Goal: Information Seeking & Learning: Learn about a topic

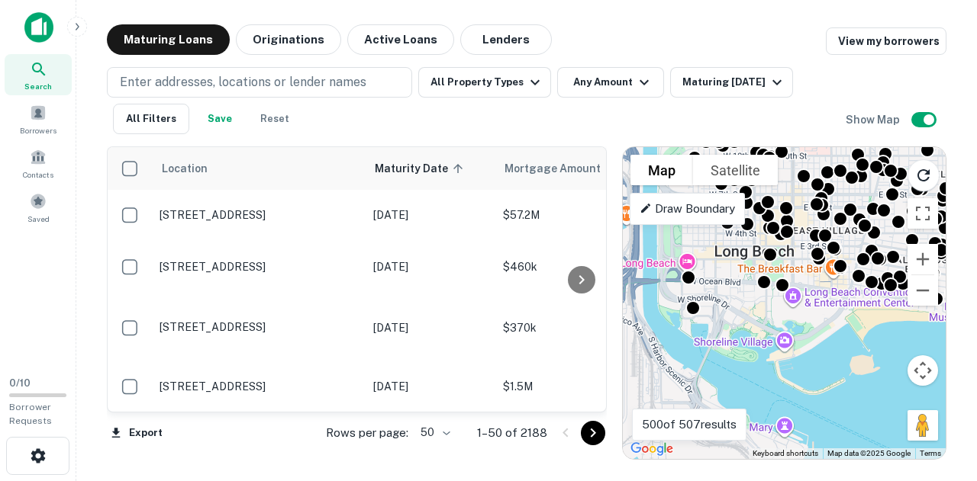
drag, startPoint x: 705, startPoint y: 307, endPoint x: 742, endPoint y: 312, distance: 37.0
click at [742, 312] on div "To activate drag with keyboard, press Alt + Enter. Once in keyboard drag state,…" at bounding box center [784, 303] width 323 height 312
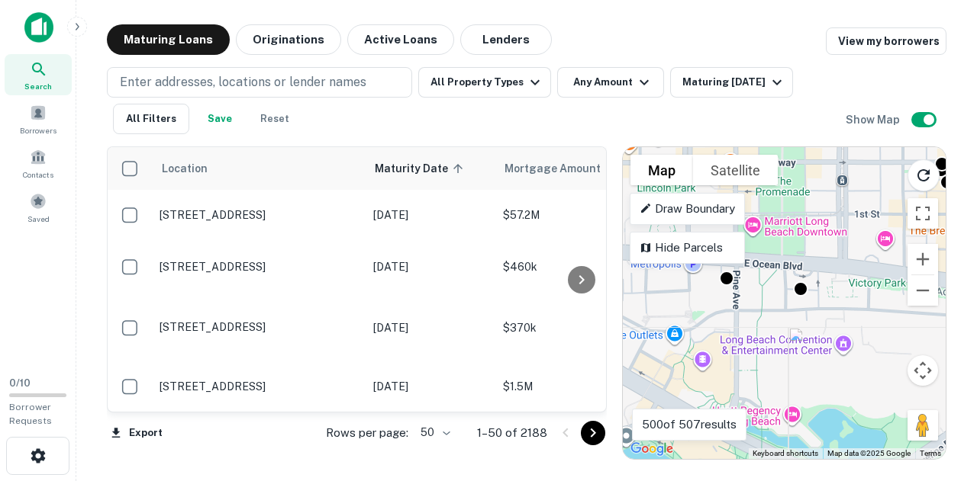
drag, startPoint x: 867, startPoint y: 253, endPoint x: 762, endPoint y: 310, distance: 119.2
click at [762, 310] on div "To activate drag with keyboard, press Alt + Enter. Once in keyboard drag state,…" at bounding box center [784, 303] width 323 height 312
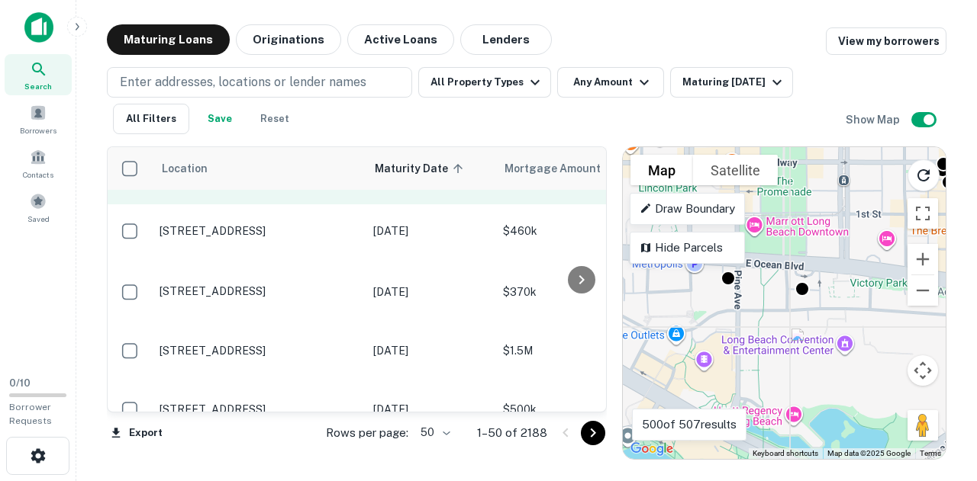
scroll to position [26, 0]
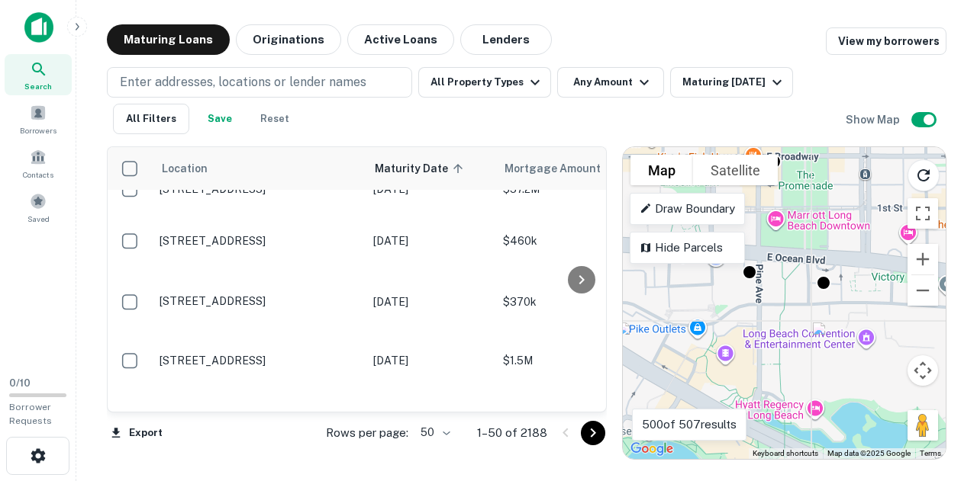
drag, startPoint x: 754, startPoint y: 279, endPoint x: 781, endPoint y: 273, distance: 28.1
click at [781, 273] on div "To activate drag with keyboard, press Alt + Enter. Once in keyboard drag state,…" at bounding box center [784, 303] width 323 height 312
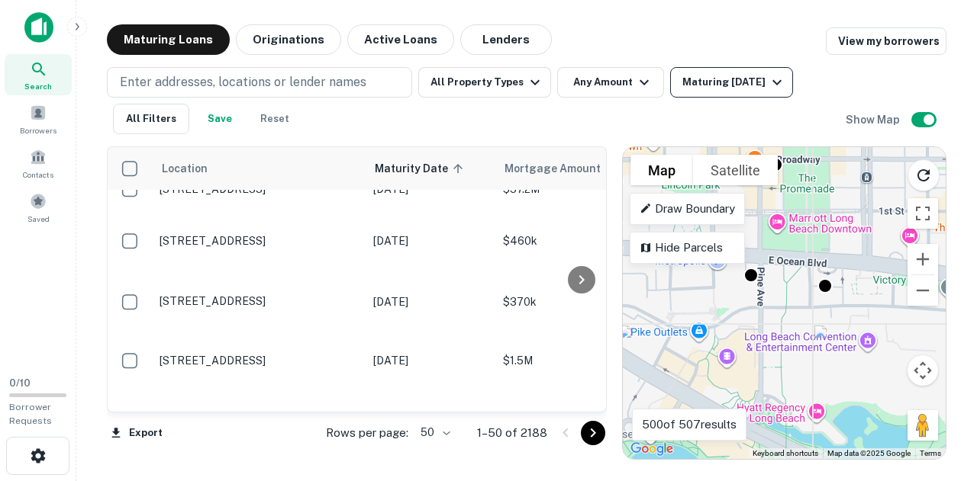
click at [706, 88] on div "Maturing [DATE]" at bounding box center [734, 82] width 104 height 18
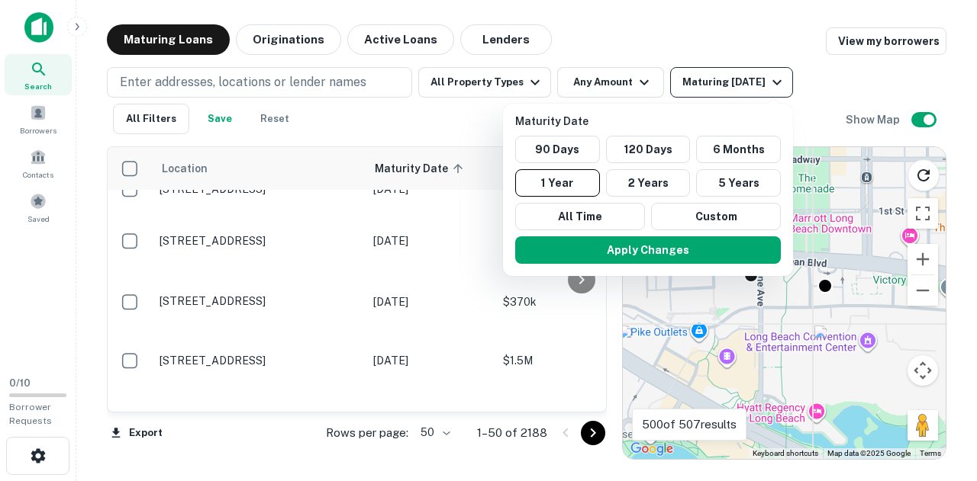
click at [706, 88] on div at bounding box center [488, 240] width 977 height 481
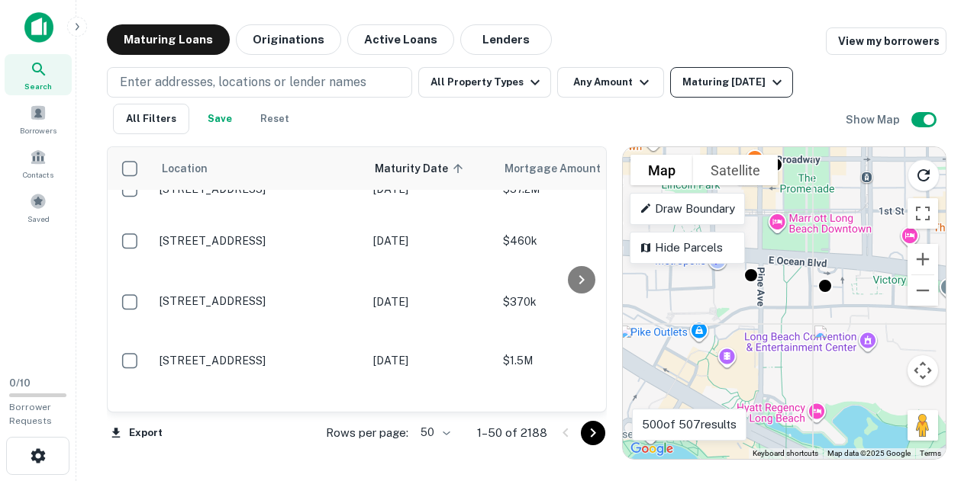
click at [714, 74] on div "Maturing [DATE]" at bounding box center [734, 82] width 104 height 18
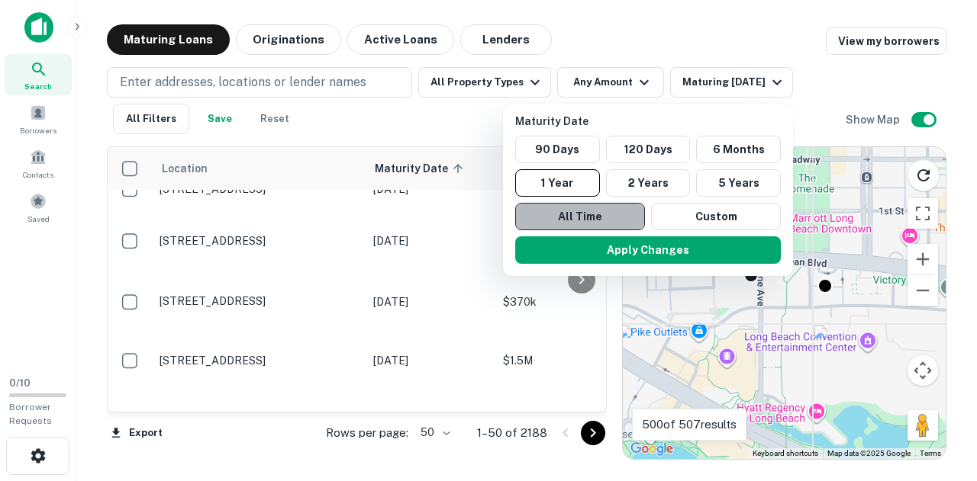
click at [573, 211] on button "All Time" at bounding box center [580, 216] width 130 height 27
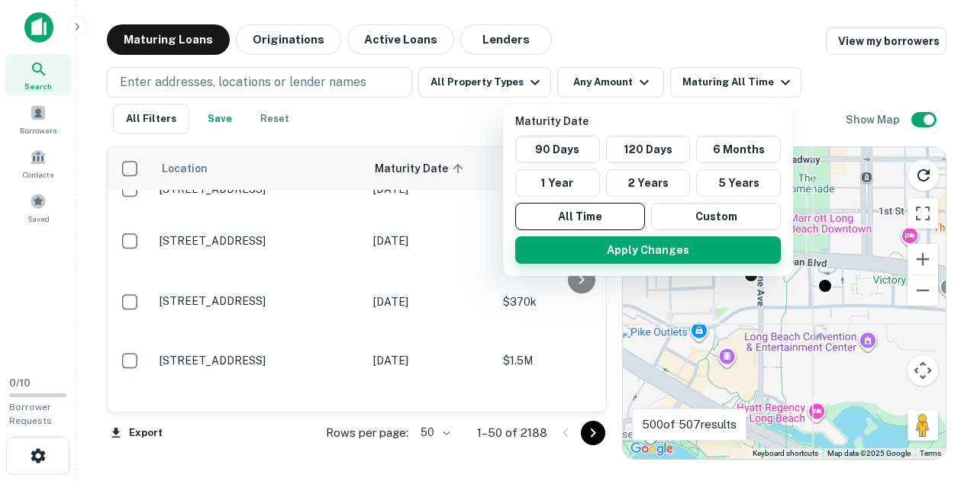
click at [639, 245] on button "Apply Changes" at bounding box center [648, 250] width 266 height 27
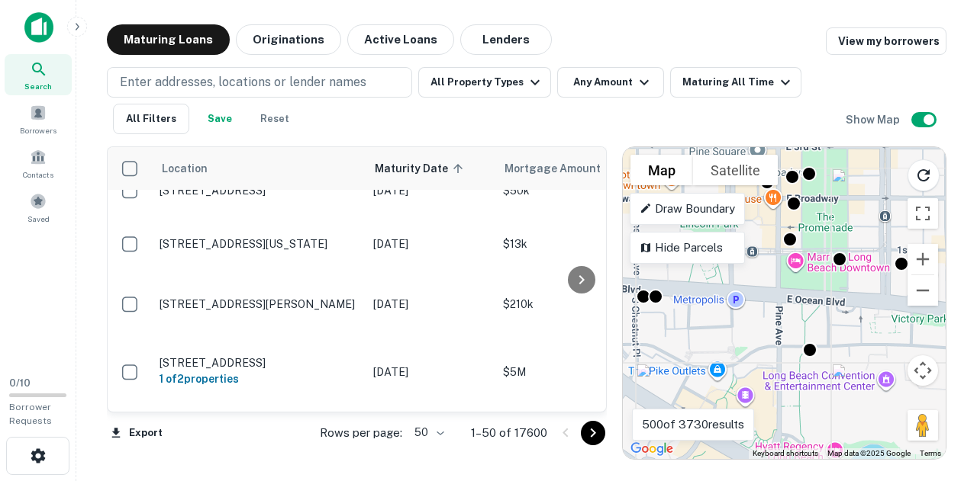
drag, startPoint x: 805, startPoint y: 284, endPoint x: 826, endPoint y: 327, distance: 47.8
click at [826, 327] on div "To activate drag with keyboard, press Alt + Enter. Once in keyboard drag state,…" at bounding box center [784, 303] width 323 height 312
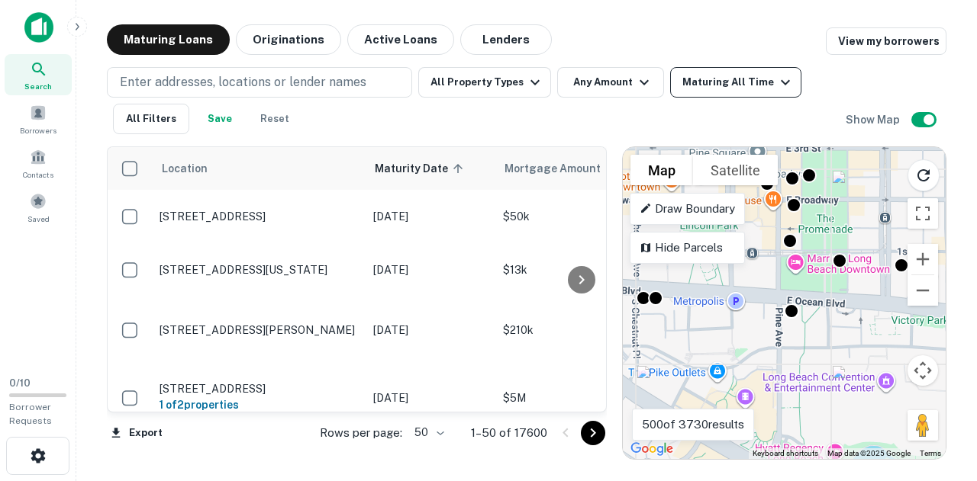
click at [717, 79] on div "Maturing All Time" at bounding box center [738, 82] width 112 height 18
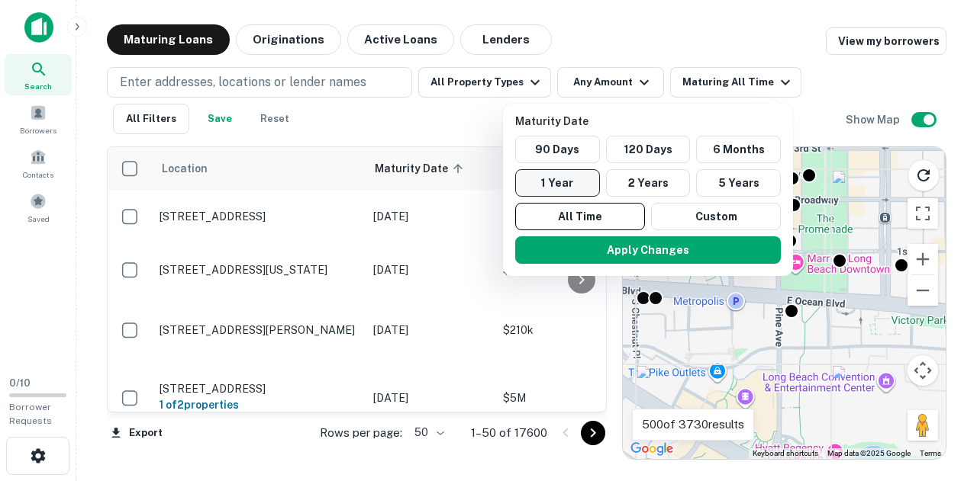
click at [571, 185] on button "1 Year" at bounding box center [557, 182] width 85 height 27
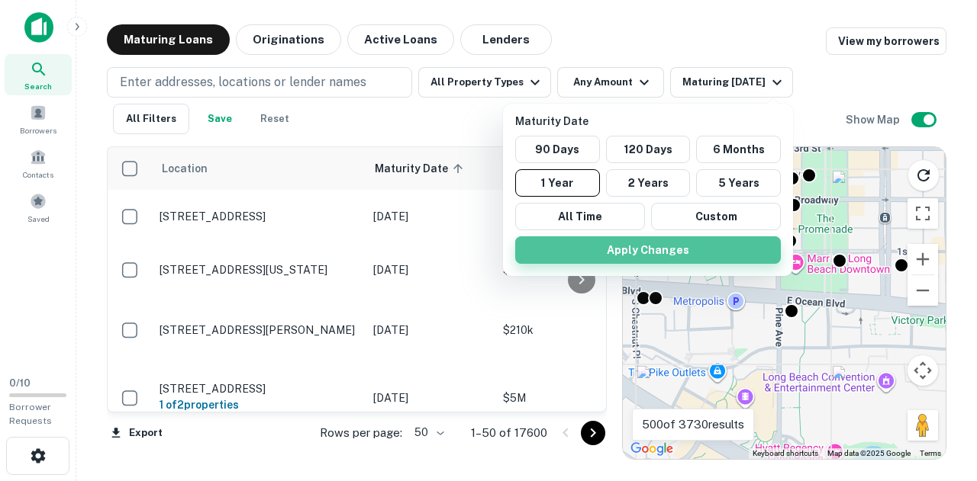
click at [626, 248] on button "Apply Changes" at bounding box center [648, 250] width 266 height 27
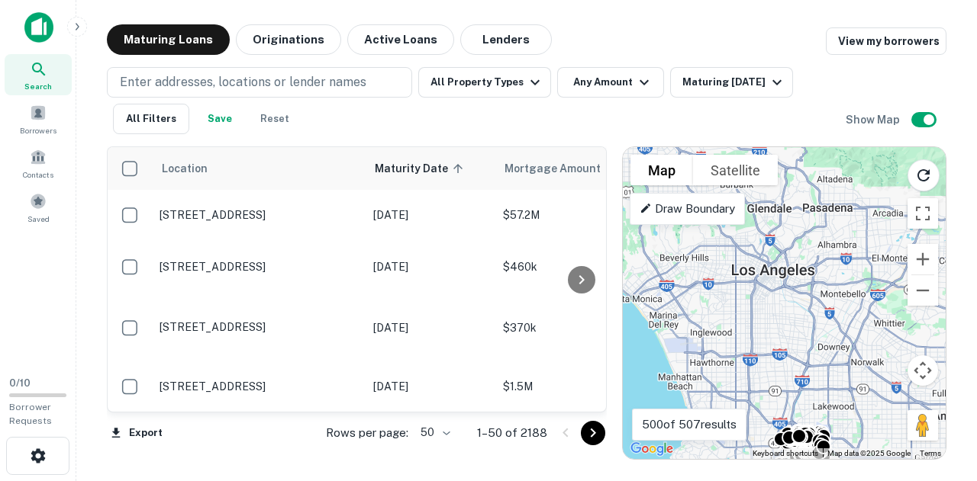
drag, startPoint x: 746, startPoint y: 312, endPoint x: 755, endPoint y: 455, distance: 143.7
click at [755, 455] on div "To activate drag with keyboard, press Alt + Enter. Once in keyboard drag state,…" at bounding box center [784, 303] width 323 height 312
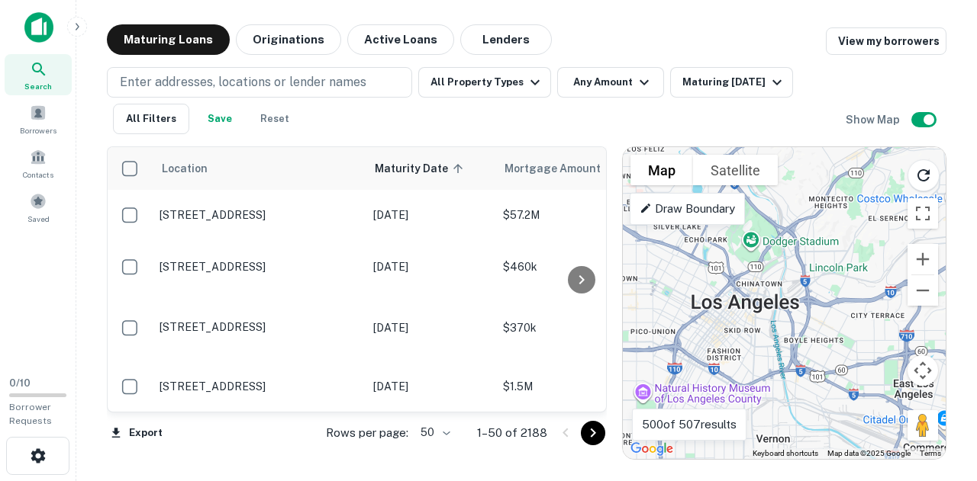
drag, startPoint x: 798, startPoint y: 282, endPoint x: 743, endPoint y: 297, distance: 57.0
click at [743, 297] on div "To activate drag with keyboard, press Alt + Enter. Once in keyboard drag state,…" at bounding box center [784, 303] width 323 height 312
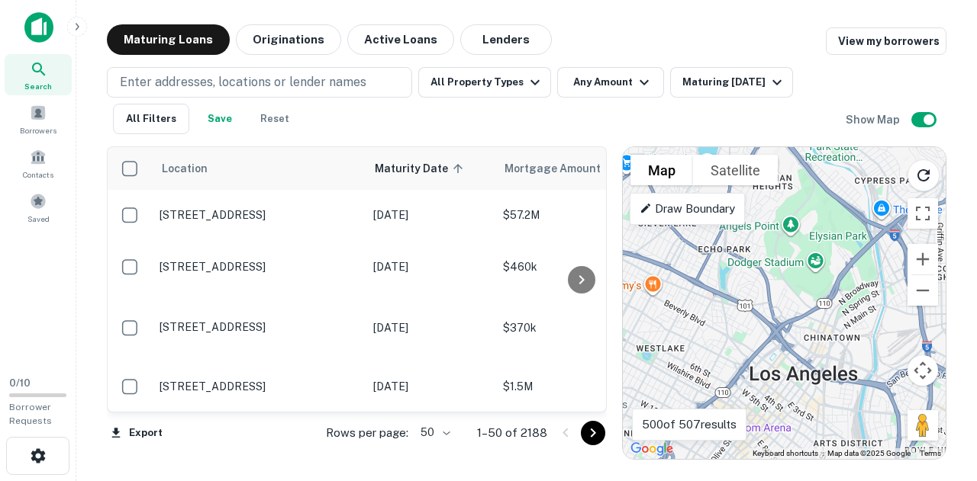
drag, startPoint x: 743, startPoint y: 297, endPoint x: 800, endPoint y: 365, distance: 88.9
click at [800, 365] on div "To activate drag with keyboard, press Alt + Enter. Once in keyboard drag state,…" at bounding box center [784, 303] width 323 height 312
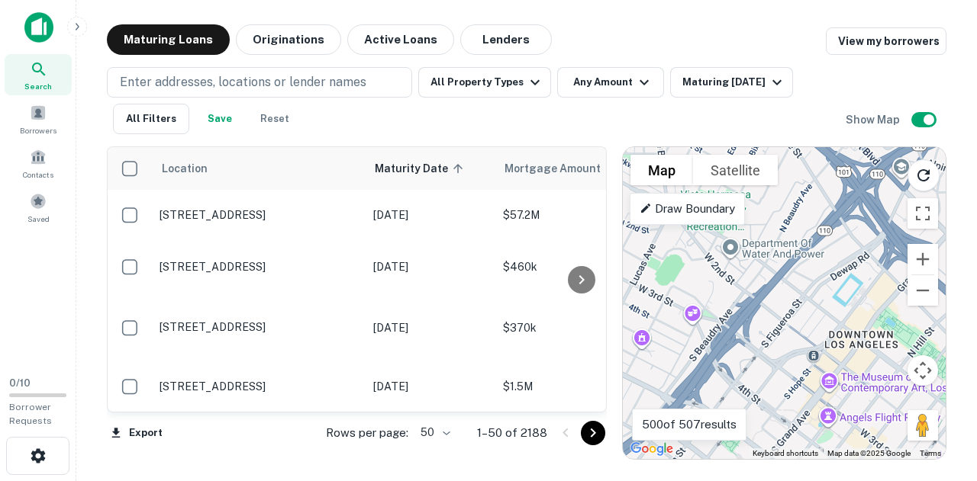
drag, startPoint x: 691, startPoint y: 300, endPoint x: 864, endPoint y: 253, distance: 179.3
click at [864, 253] on div "To activate drag with keyboard, press Alt + Enter. Once in keyboard drag state,…" at bounding box center [784, 303] width 323 height 312
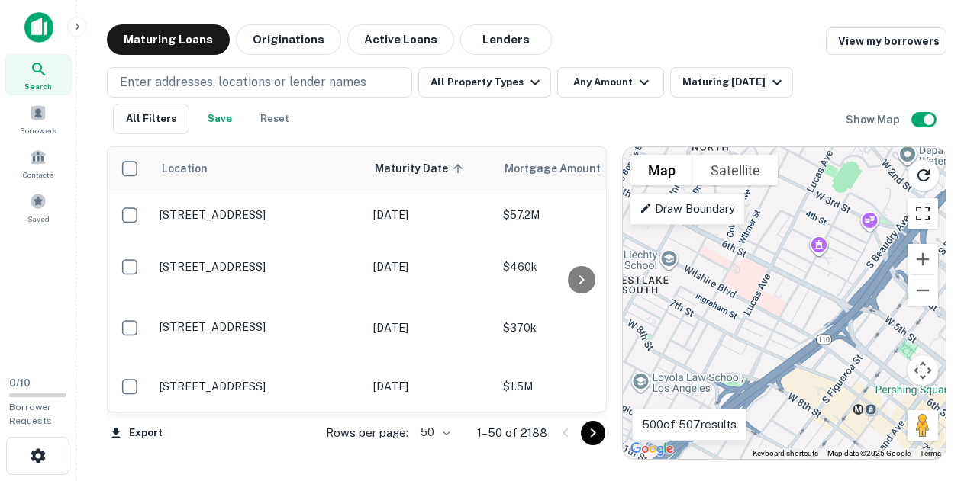
drag, startPoint x: 730, startPoint y: 312, endPoint x: 911, endPoint y: 216, distance: 204.8
click at [911, 216] on div "To activate drag with keyboard, press Alt + Enter. Once in keyboard drag state,…" at bounding box center [784, 303] width 323 height 312
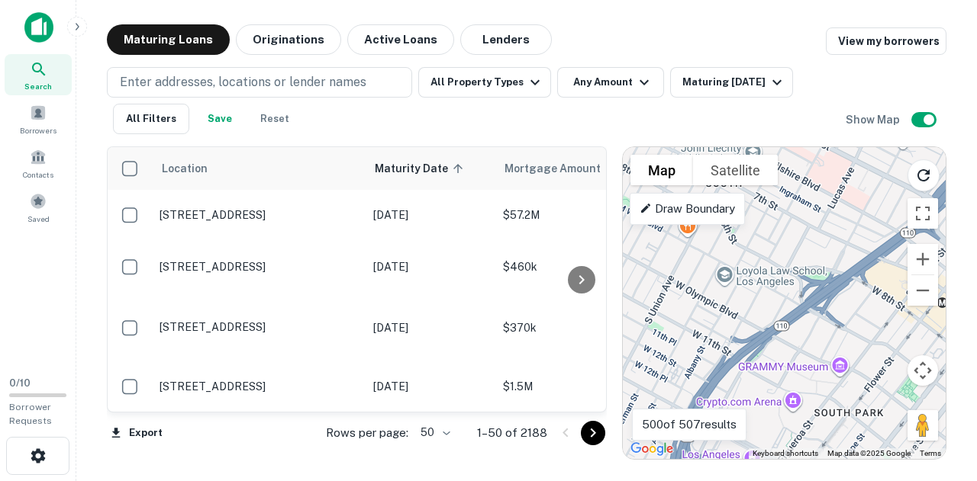
drag, startPoint x: 809, startPoint y: 310, endPoint x: 893, endPoint y: 201, distance: 137.0
click at [893, 201] on div "To activate drag with keyboard, press Alt + Enter. Once in keyboard drag state,…" at bounding box center [784, 303] width 323 height 312
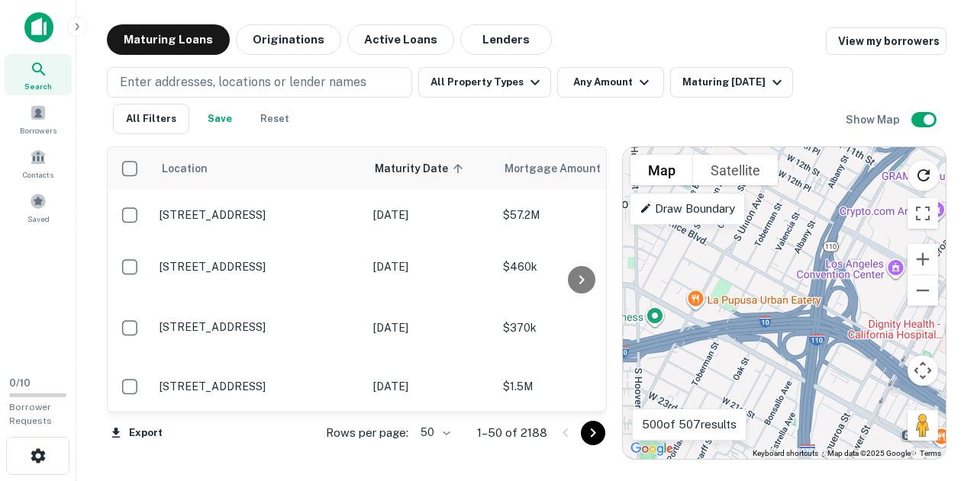
drag, startPoint x: 710, startPoint y: 259, endPoint x: 858, endPoint y: 68, distance: 242.5
click at [858, 68] on div "Maturing Loans Originations Active Loans Lenders View my borrowers Enter addres…" at bounding box center [526, 242] width 839 height 436
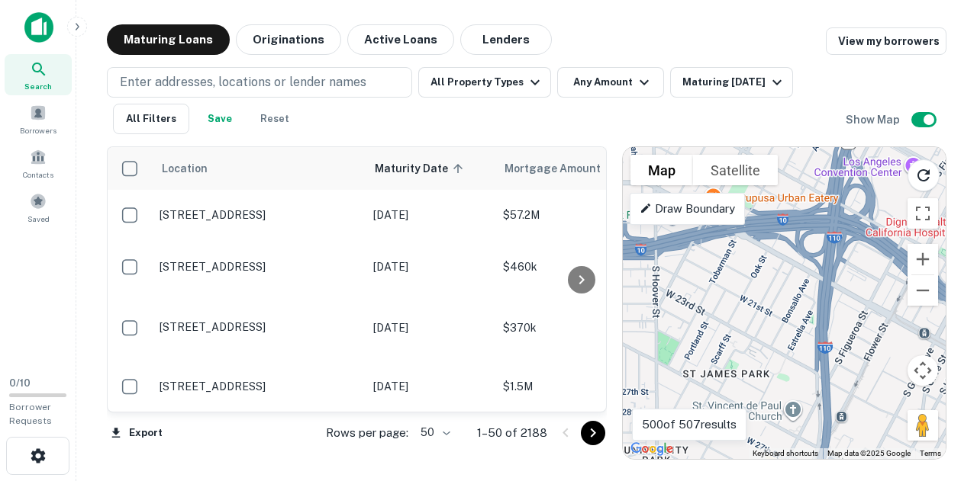
drag, startPoint x: 756, startPoint y: 230, endPoint x: 774, endPoint y: 124, distance: 106.7
click at [774, 124] on div "Maturing Loans Originations Active Loans Lenders View my borrowers Enter addres…" at bounding box center [526, 242] width 839 height 436
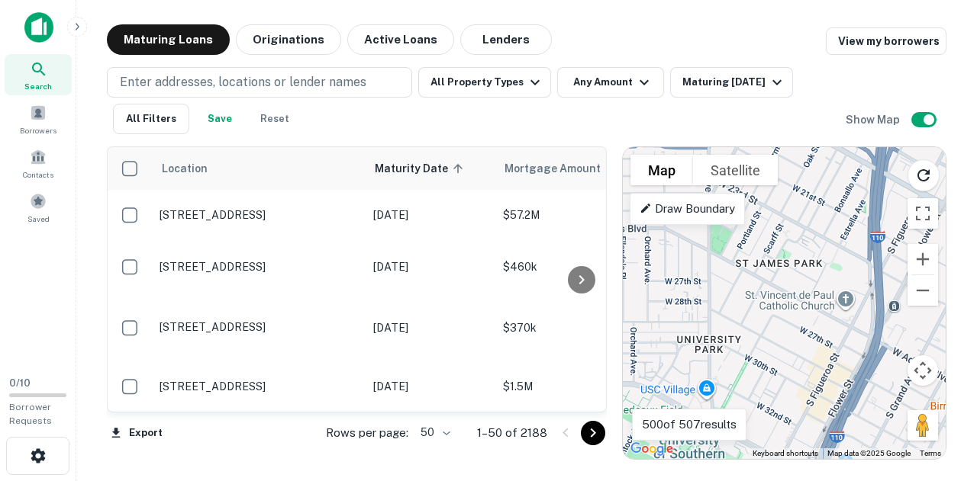
drag, startPoint x: 737, startPoint y: 292, endPoint x: 790, endPoint y: 177, distance: 127.0
click at [790, 177] on div "To activate drag with keyboard, press Alt + Enter. Once in keyboard drag state,…" at bounding box center [784, 303] width 323 height 312
click at [713, 266] on div "To activate drag with keyboard, press Alt + Enter. Once in keyboard drag state,…" at bounding box center [784, 303] width 323 height 312
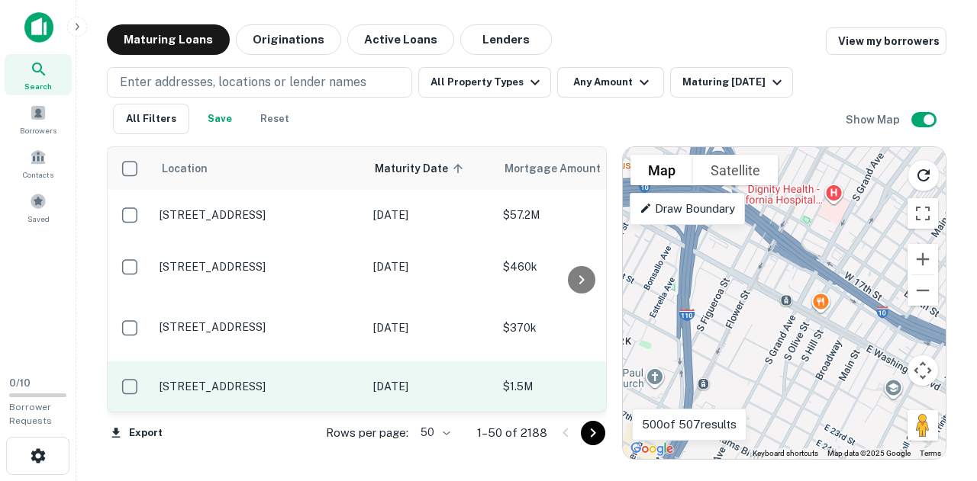
drag, startPoint x: 771, startPoint y: 338, endPoint x: 549, endPoint y: 382, distance: 226.4
click at [549, 382] on div "Location Maturity Date sorted ascending Mortgage Amount Borrower Name Lender Pu…" at bounding box center [526, 297] width 839 height 326
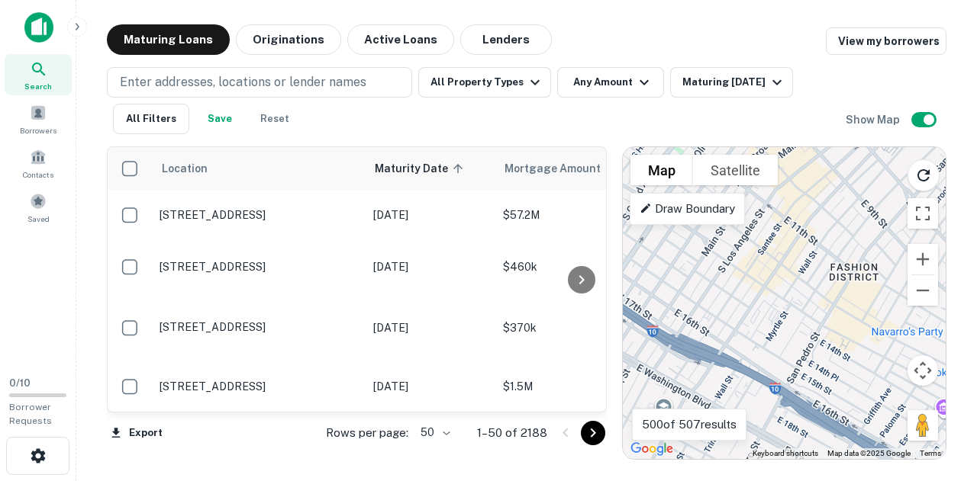
drag, startPoint x: 822, startPoint y: 307, endPoint x: 599, endPoint y: 319, distance: 223.8
click at [599, 319] on div "Location Maturity Date sorted ascending Mortgage Amount Borrower Name Lender Pu…" at bounding box center [526, 297] width 839 height 326
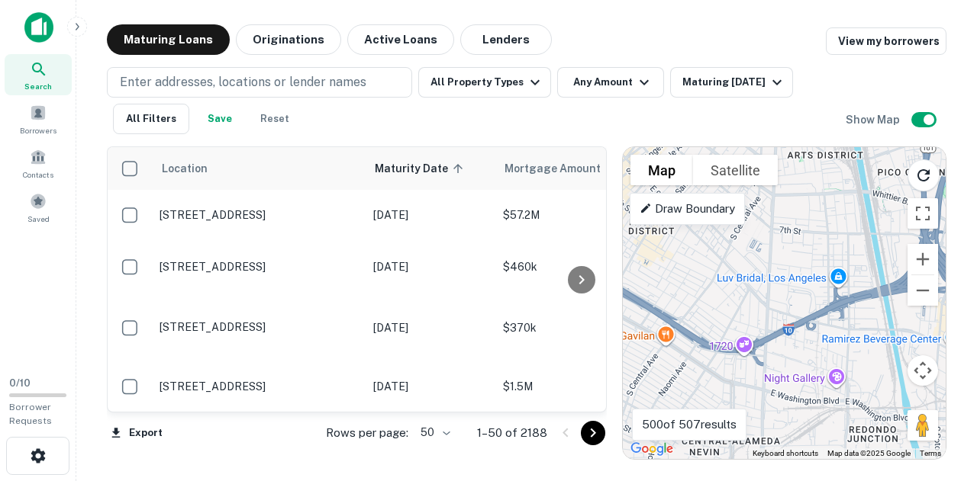
drag, startPoint x: 816, startPoint y: 323, endPoint x: 680, endPoint y: 245, distance: 157.6
click at [680, 245] on div "To activate drag with keyboard, press Alt + Enter. Once in keyboard drag state,…" at bounding box center [784, 303] width 323 height 312
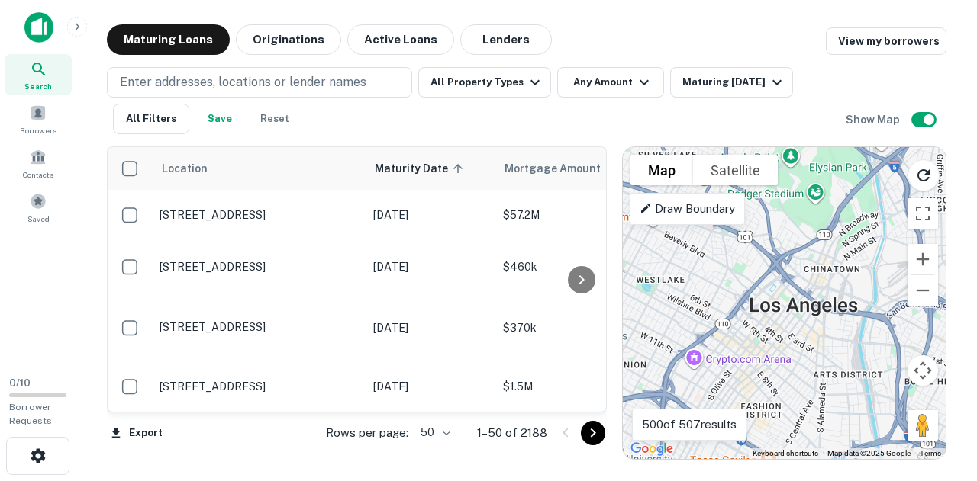
drag, startPoint x: 748, startPoint y: 246, endPoint x: 833, endPoint y: 408, distance: 182.9
click at [833, 408] on div "To activate drag with keyboard, press Alt + Enter. Once in keyboard drag state,…" at bounding box center [784, 303] width 323 height 312
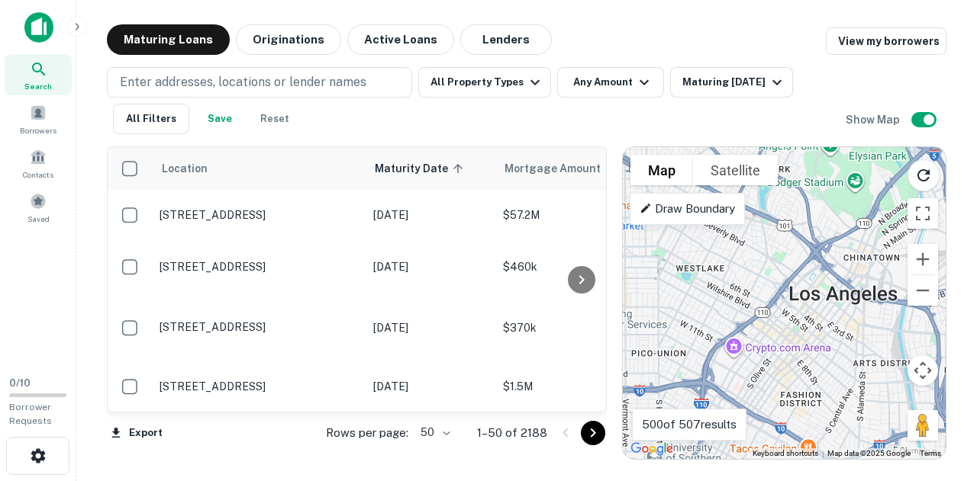
drag, startPoint x: 751, startPoint y: 259, endPoint x: 791, endPoint y: 256, distance: 40.6
click at [791, 256] on div "To activate drag with keyboard, press Alt + Enter. Once in keyboard drag state,…" at bounding box center [784, 303] width 323 height 312
click at [743, 262] on div "To activate drag with keyboard, press Alt + Enter. Once in keyboard drag state,…" at bounding box center [784, 303] width 323 height 312
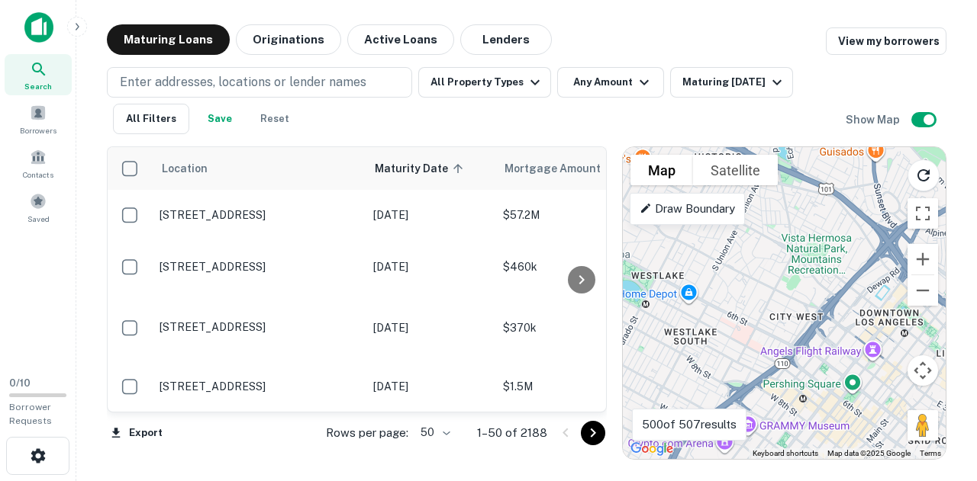
click at [743, 262] on div "To activate drag with keyboard, press Alt + Enter. Once in keyboard drag state,…" at bounding box center [784, 303] width 323 height 312
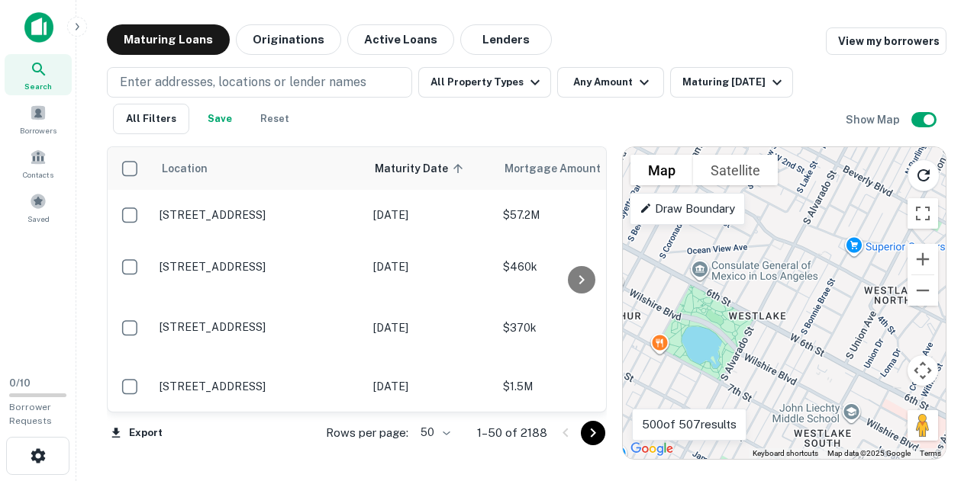
drag, startPoint x: 785, startPoint y: 306, endPoint x: 967, endPoint y: 306, distance: 182.3
click at [967, 306] on main "Maturing Loans Originations Active Loans Lenders View my borrowers Enter addres…" at bounding box center [526, 240] width 900 height 481
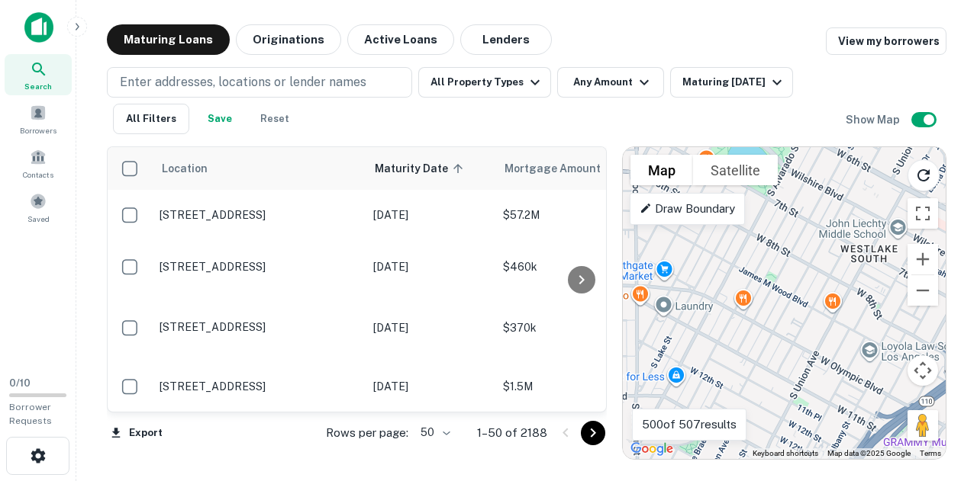
drag, startPoint x: 829, startPoint y: 386, endPoint x: 879, endPoint y: 228, distance: 165.8
click at [879, 228] on div "To activate drag with keyboard, press Alt + Enter. Once in keyboard drag state,…" at bounding box center [784, 303] width 323 height 312
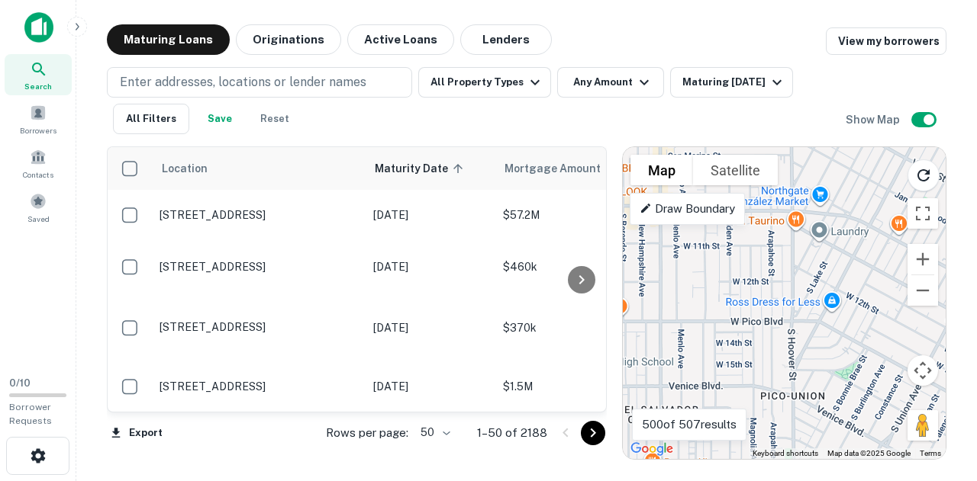
drag, startPoint x: 746, startPoint y: 265, endPoint x: 905, endPoint y: 184, distance: 178.1
click at [905, 184] on div "To activate drag with keyboard, press Alt + Enter. Once in keyboard drag state,…" at bounding box center [784, 303] width 323 height 312
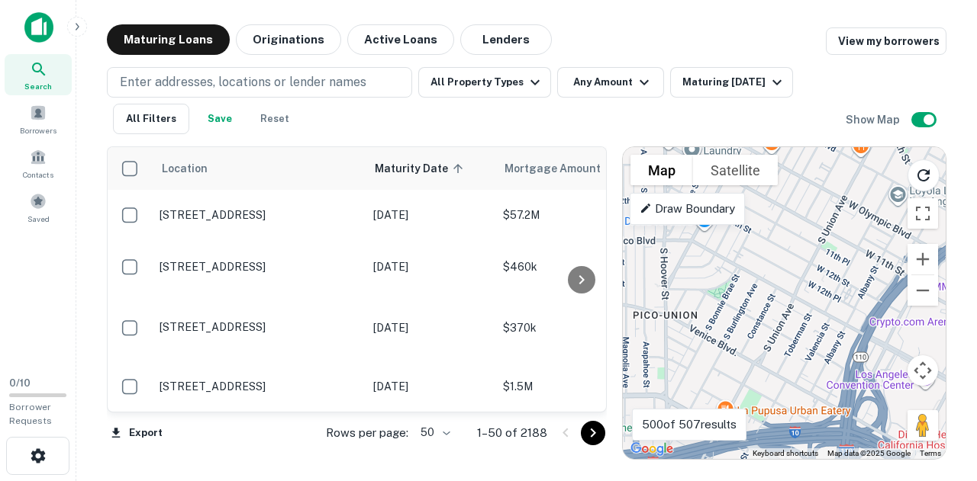
drag, startPoint x: 790, startPoint y: 342, endPoint x: 660, endPoint y: 278, distance: 144.3
click at [660, 278] on div "To activate drag with keyboard, press Alt + Enter. Once in keyboard drag state,…" at bounding box center [784, 303] width 323 height 312
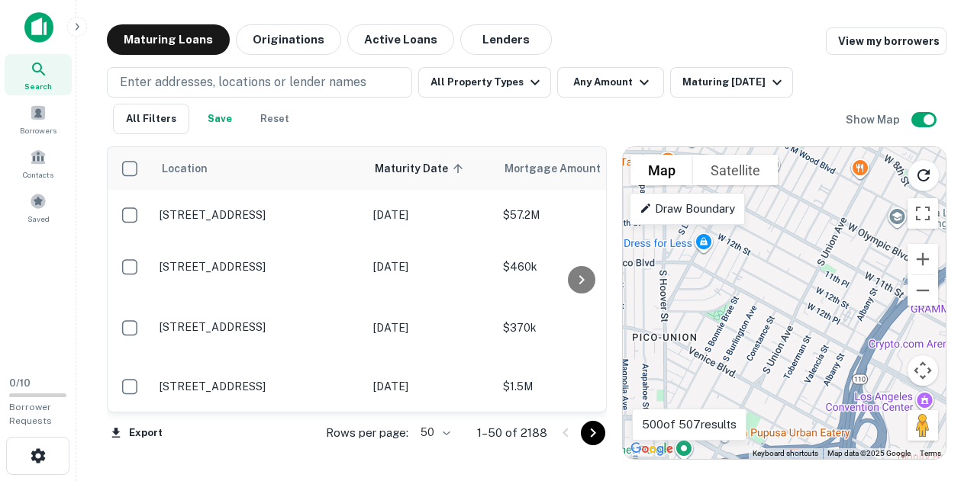
click at [821, 280] on div "To activate drag with keyboard, press Alt + Enter. Once in keyboard drag state,…" at bounding box center [784, 303] width 323 height 312
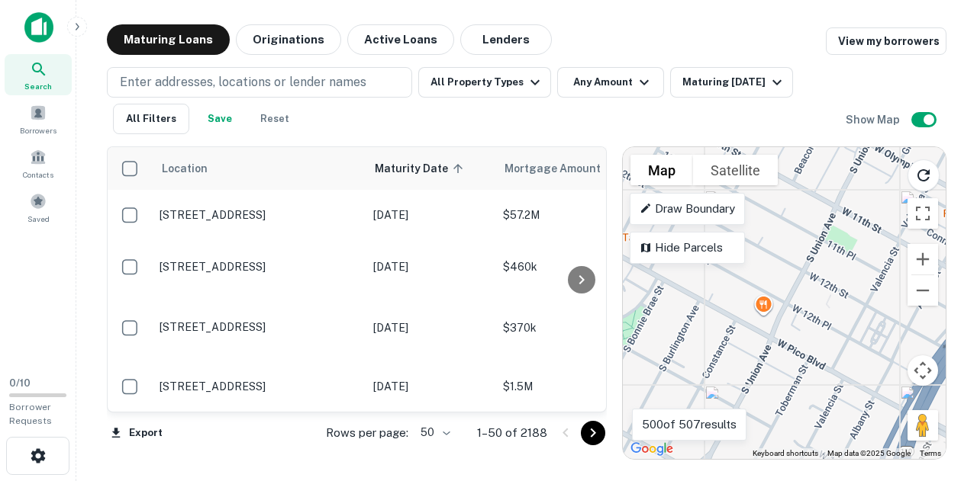
drag, startPoint x: 832, startPoint y: 311, endPoint x: 832, endPoint y: 294, distance: 16.8
click at [832, 294] on div "To activate drag with keyboard, press Alt + Enter. Once in keyboard drag state,…" at bounding box center [784, 303] width 323 height 312
click at [761, 307] on div "To activate drag with keyboard, press Alt + Enter. Once in keyboard drag state,…" at bounding box center [784, 303] width 323 height 312
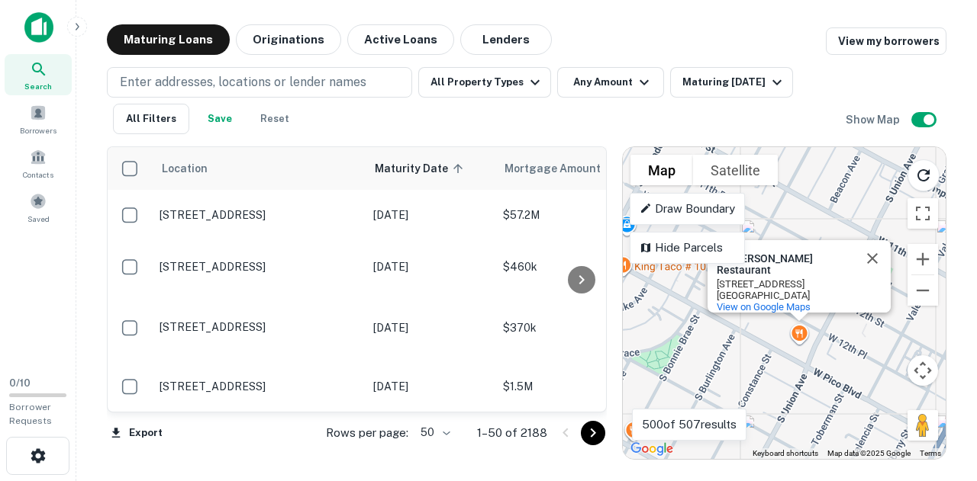
drag, startPoint x: 766, startPoint y: 310, endPoint x: 806, endPoint y: 341, distance: 50.5
click at [806, 341] on div "To activate drag with keyboard, press Alt + Enter. Once in keyboard drag state,…" at bounding box center [784, 303] width 323 height 312
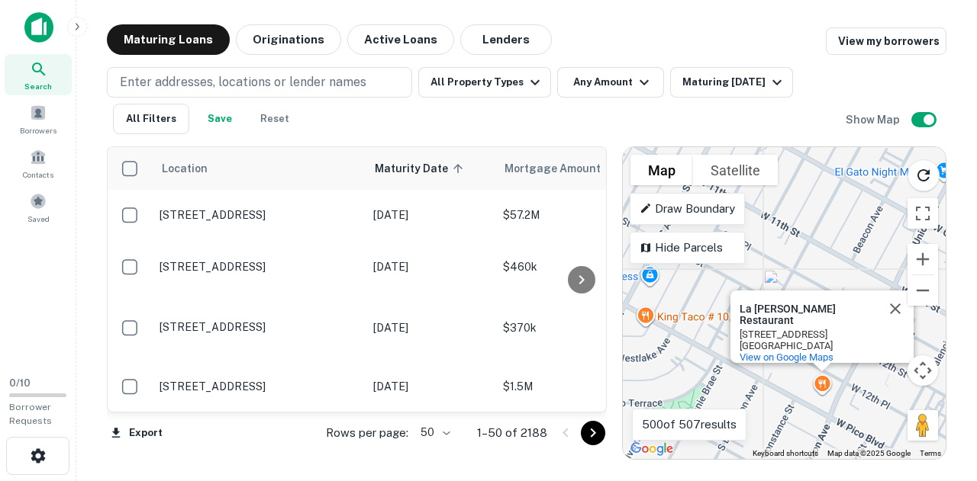
drag, startPoint x: 822, startPoint y: 355, endPoint x: 848, endPoint y: 414, distance: 64.6
click at [848, 414] on div "To activate drag with keyboard, press Alt + Enter. Once in keyboard drag state,…" at bounding box center [784, 303] width 323 height 312
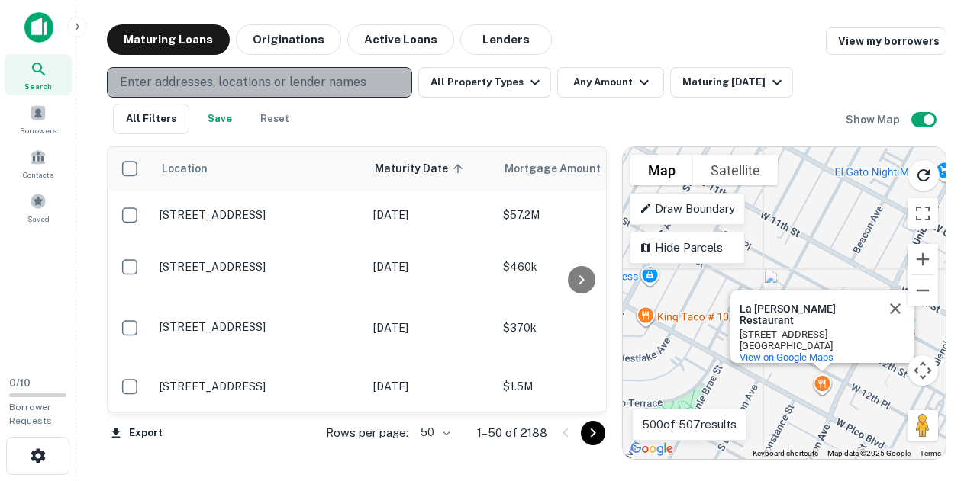
click at [221, 76] on p "Enter addresses, locations or lender names" at bounding box center [243, 82] width 246 height 18
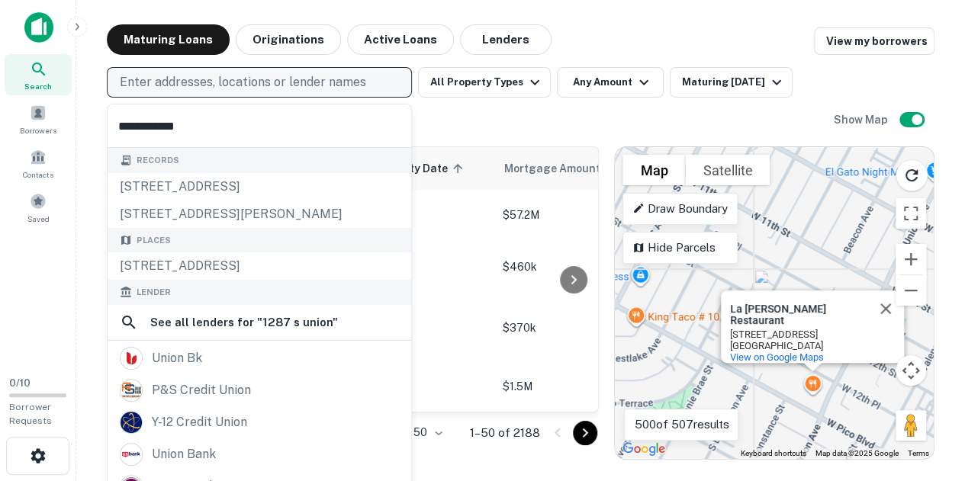
type input "**********"
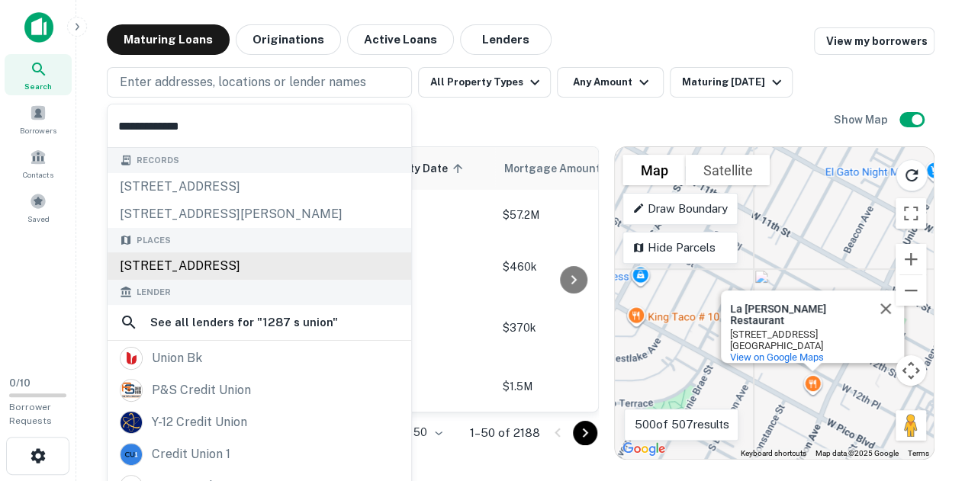
click at [201, 262] on div "[STREET_ADDRESS]" at bounding box center [260, 266] width 304 height 27
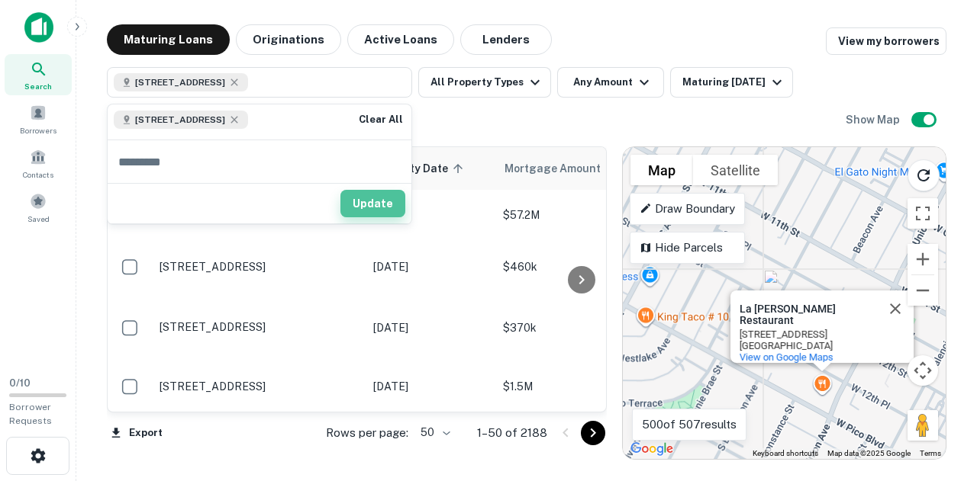
click at [368, 197] on button "Update" at bounding box center [372, 203] width 65 height 27
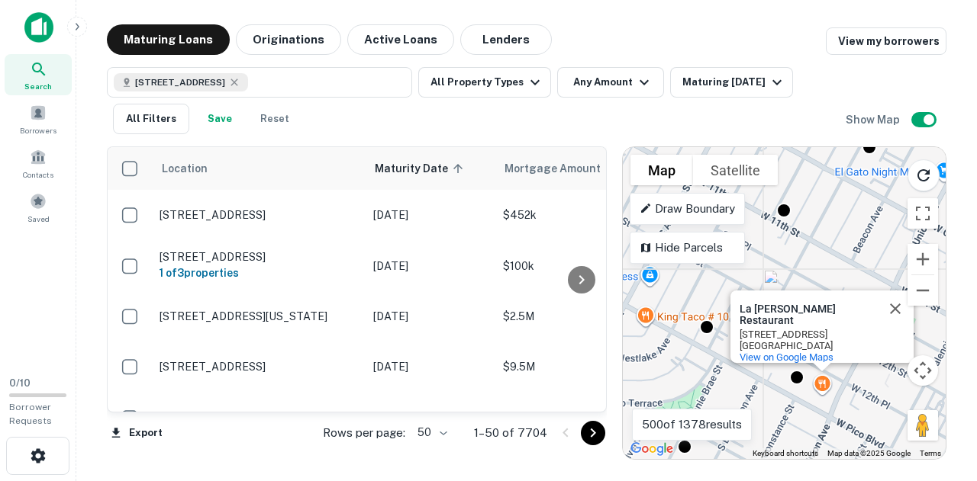
click at [813, 405] on div "To activate drag with keyboard, press Alt + Enter. Once in keyboard drag state,…" at bounding box center [784, 303] width 323 height 312
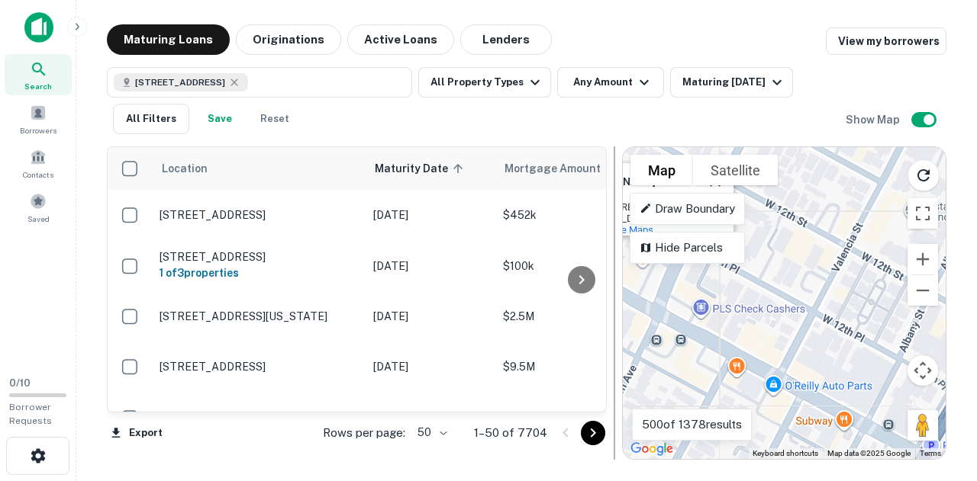
drag, startPoint x: 810, startPoint y: 408, endPoint x: 614, endPoint y: 280, distance: 234.3
click at [614, 280] on div "Location Maturity Date sorted ascending Mortgage Amount Borrower Name Lender Pu…" at bounding box center [526, 297] width 839 height 326
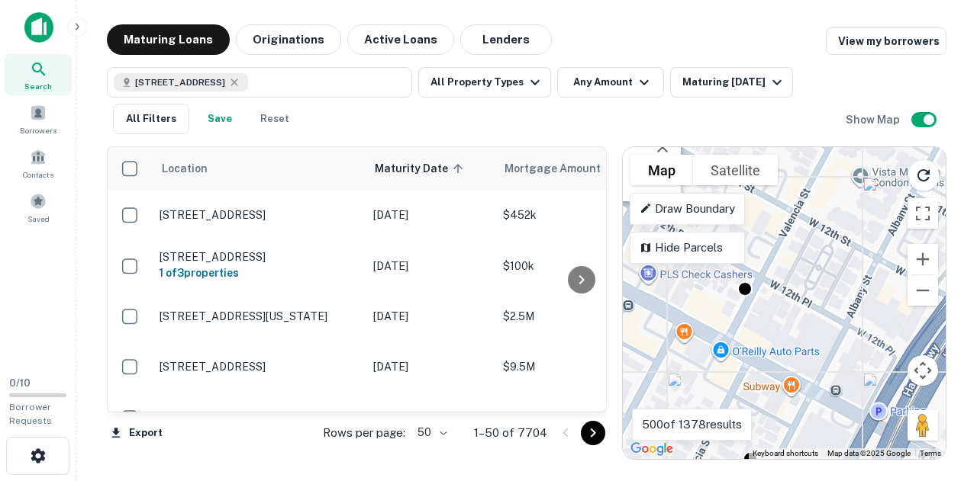
drag, startPoint x: 840, startPoint y: 327, endPoint x: 763, endPoint y: 290, distance: 85.3
click at [763, 290] on div "To activate drag with keyboard, press Alt + Enter. Once in keyboard drag state,…" at bounding box center [784, 303] width 323 height 312
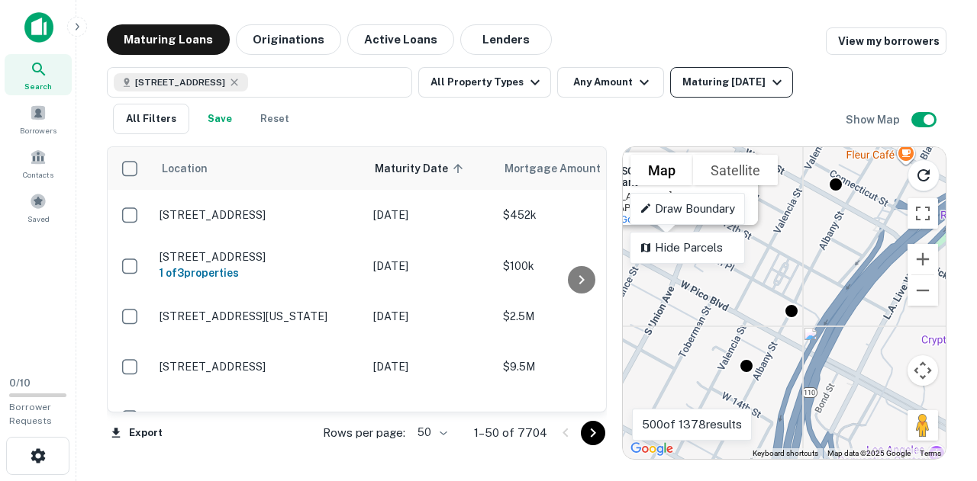
click at [729, 80] on div "Maturing [DATE]" at bounding box center [734, 82] width 104 height 18
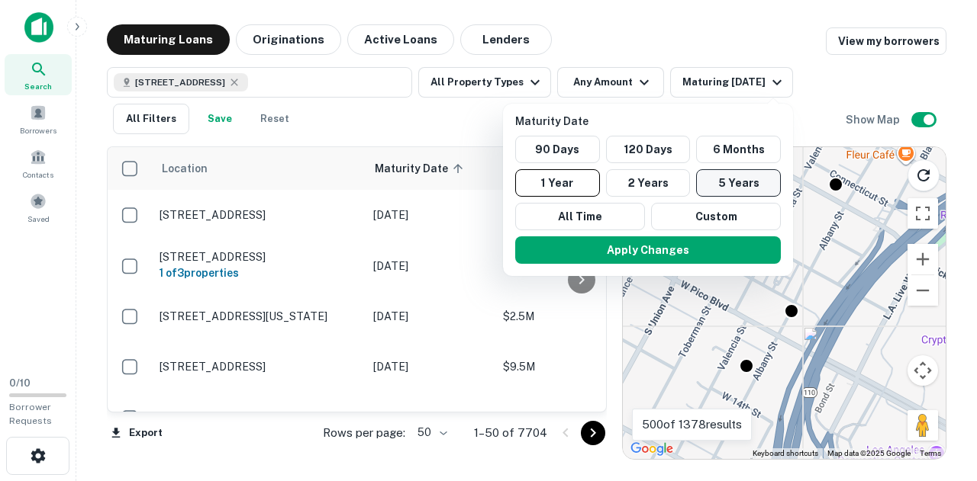
click at [715, 179] on button "5 Years" at bounding box center [738, 182] width 85 height 27
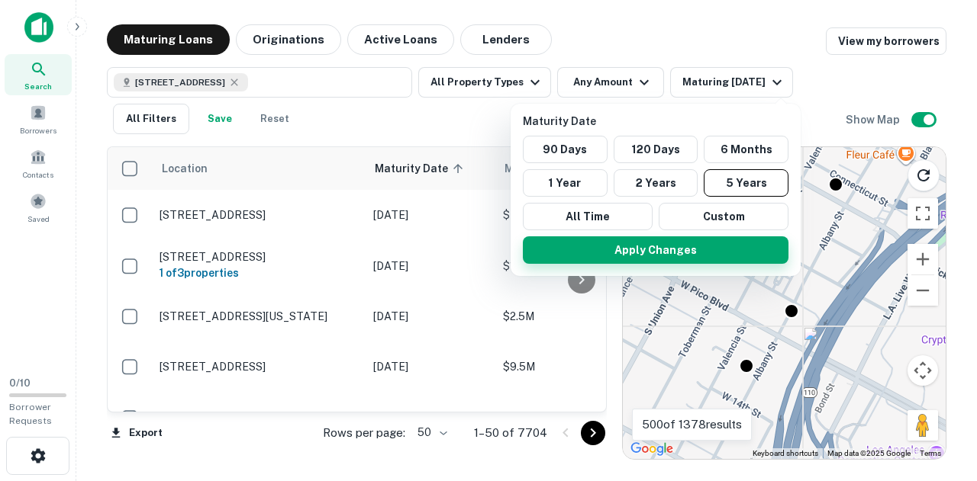
click at [626, 249] on button "Apply Changes" at bounding box center [656, 250] width 266 height 27
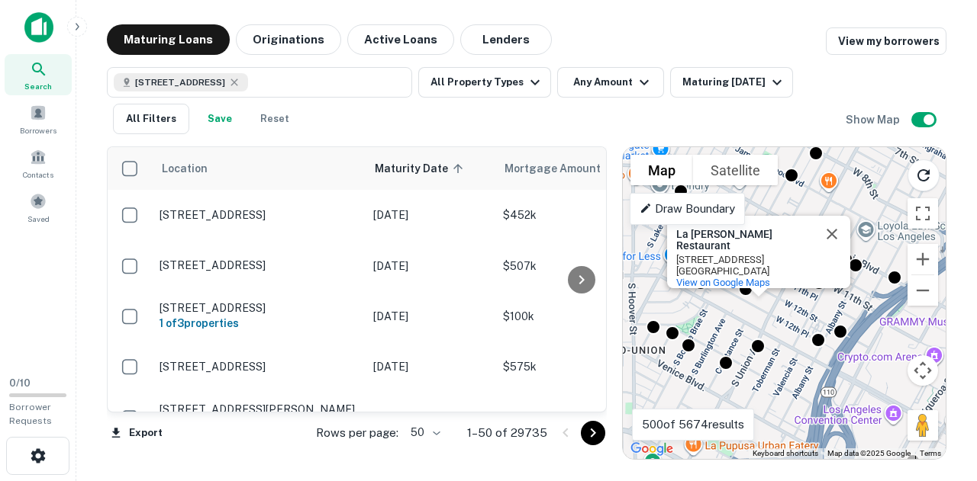
drag, startPoint x: 760, startPoint y: 311, endPoint x: 786, endPoint y: 340, distance: 38.9
click at [786, 340] on div "To activate drag with keyboard, press Alt + Enter. Once in keyboard drag state,…" at bounding box center [784, 303] width 323 height 312
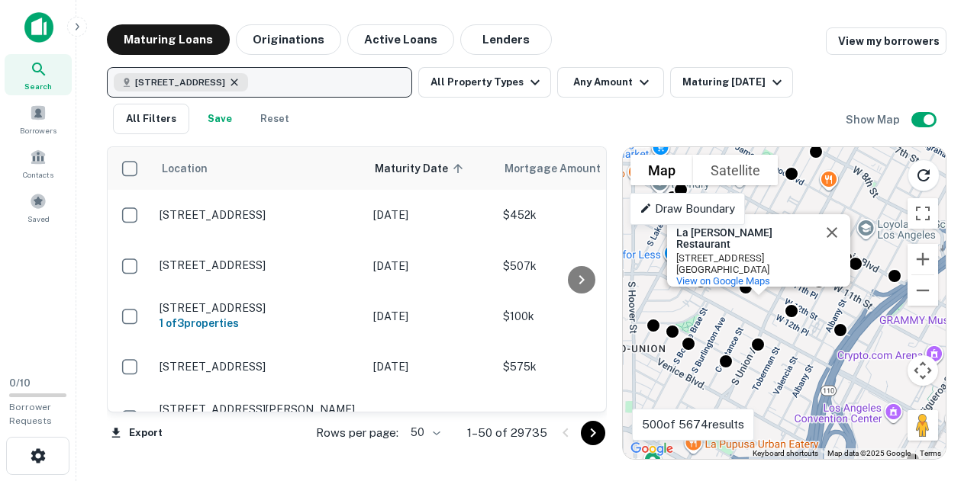
click at [240, 82] on icon "button" at bounding box center [234, 82] width 12 height 12
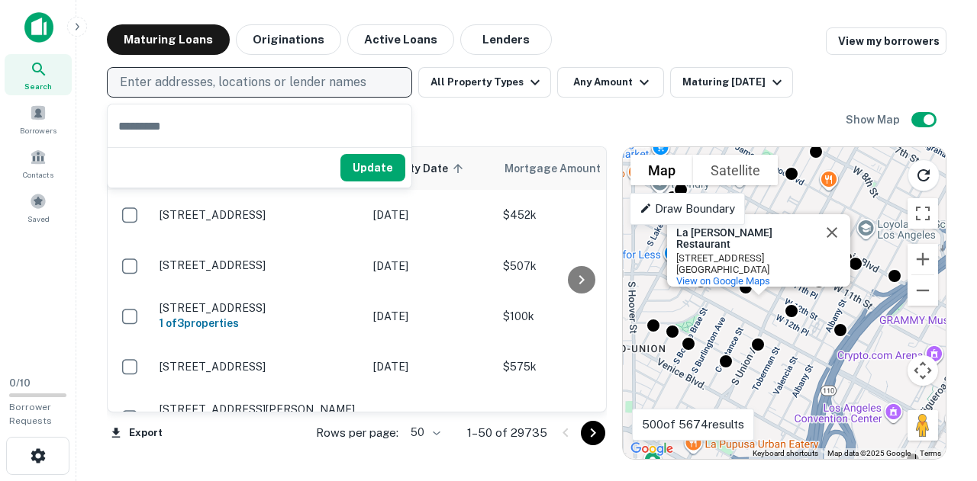
click at [190, 82] on p "Enter addresses, locations or lender names" at bounding box center [243, 82] width 246 height 18
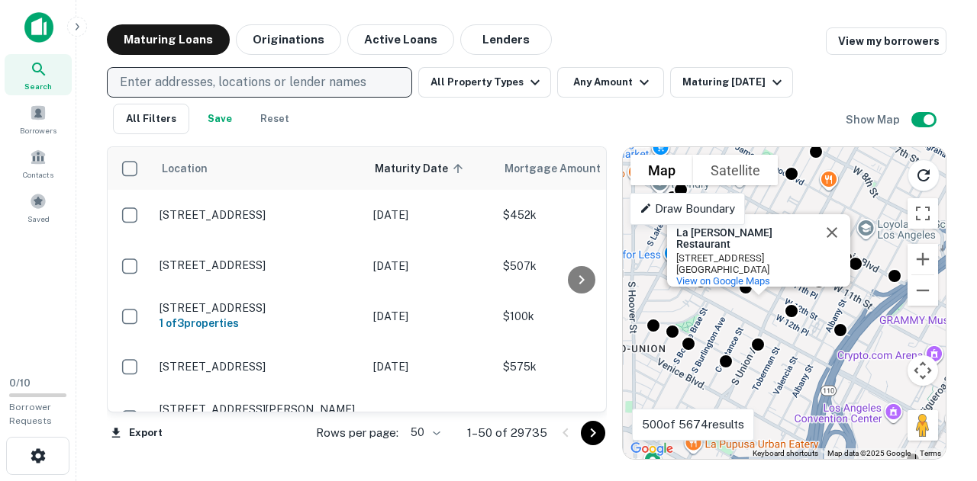
click at [188, 76] on p "Enter addresses, locations or lender names" at bounding box center [243, 82] width 246 height 18
type input "*********"
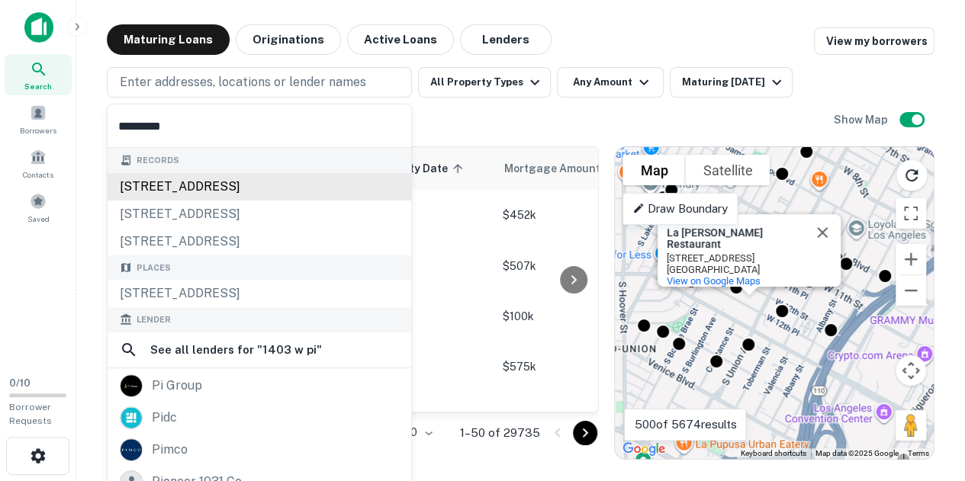
click at [191, 186] on div "[STREET_ADDRESS]" at bounding box center [260, 186] width 304 height 27
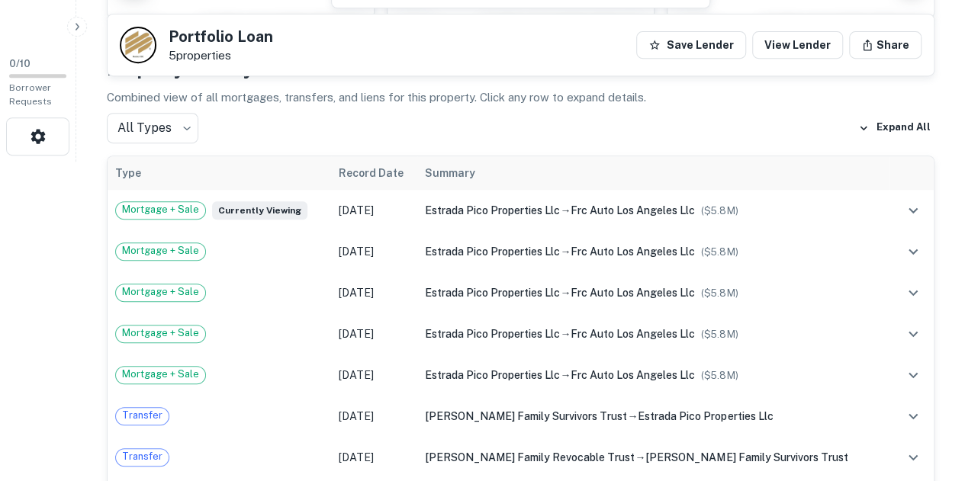
scroll to position [327, 0]
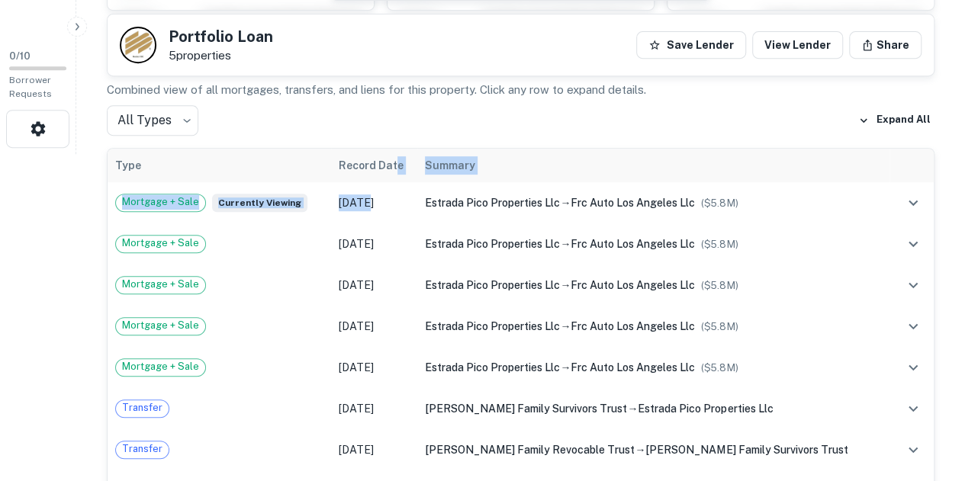
drag, startPoint x: 391, startPoint y: 205, endPoint x: 420, endPoint y: 154, distance: 58.4
click at [420, 154] on table "Type Record Date Summary Mortgage + Sale Currently viewing [DATE] estrada pico …" at bounding box center [521, 330] width 826 height 363
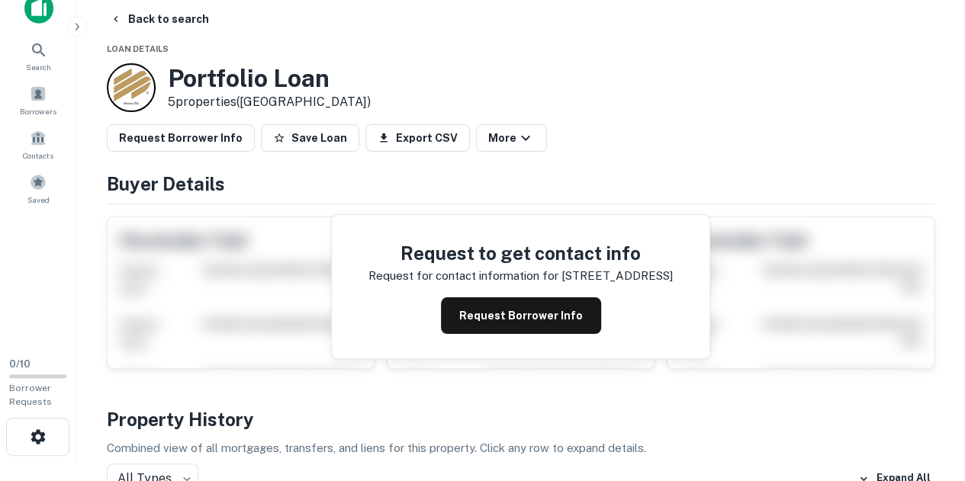
scroll to position [14, 0]
